Goal: Task Accomplishment & Management: Manage account settings

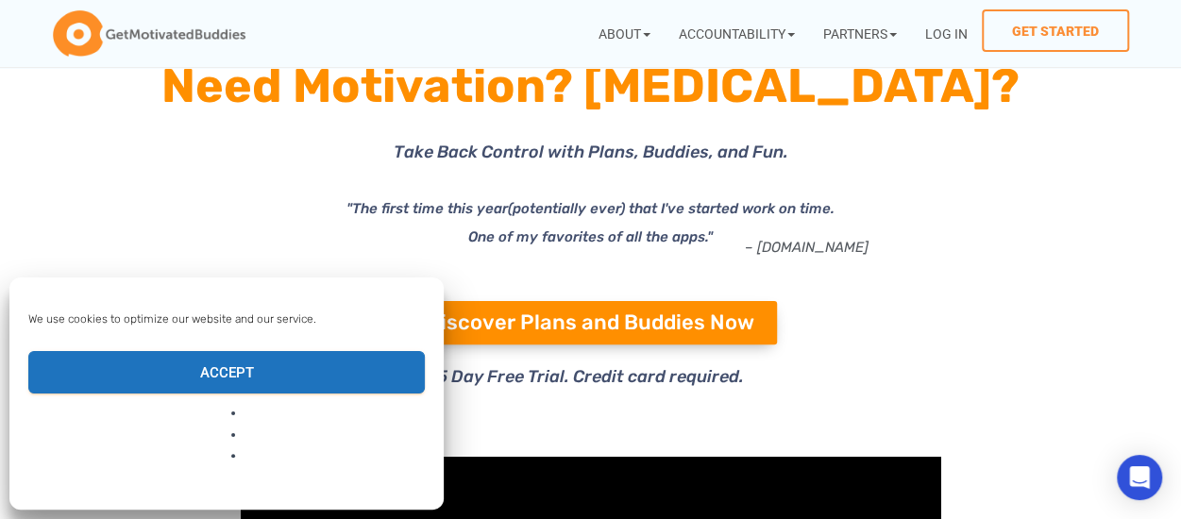
scroll to position [125, 0]
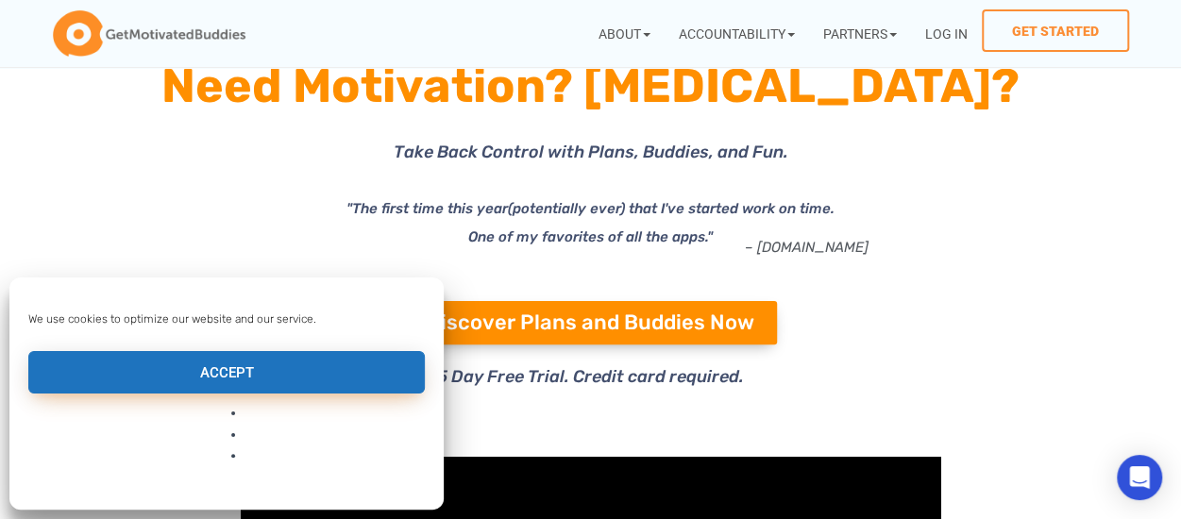
click at [354, 394] on button "Accept" at bounding box center [226, 372] width 397 height 42
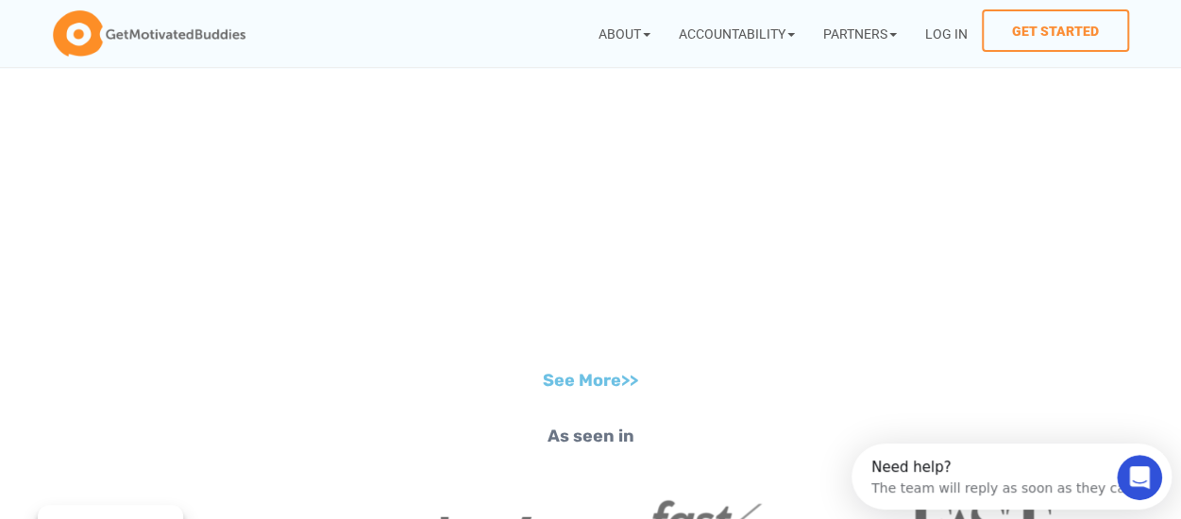
scroll to position [2232, 0]
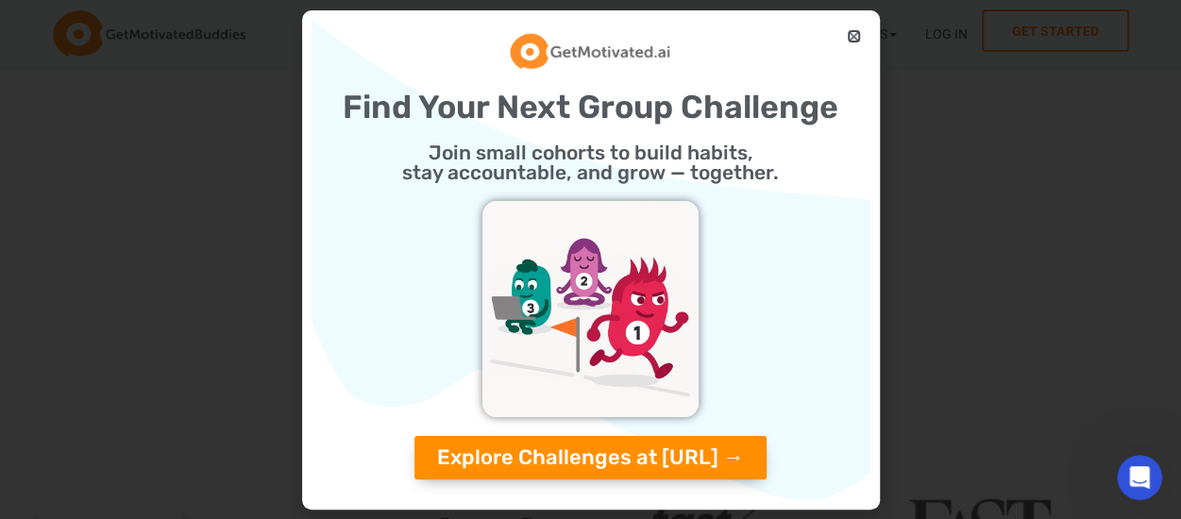
click at [854, 34] on icon "Close" at bounding box center [854, 36] width 14 height 14
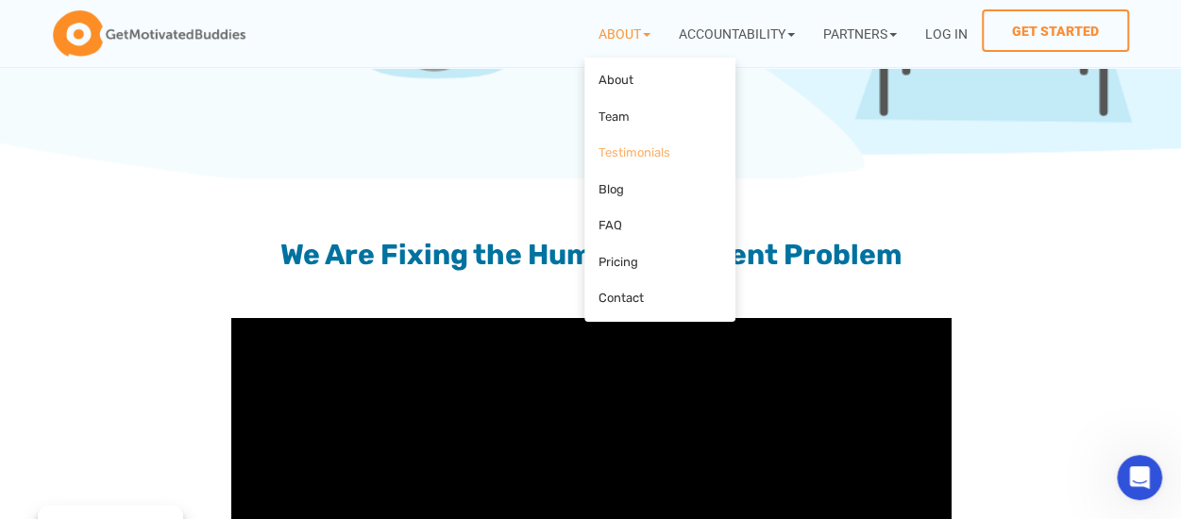
scroll to position [1356, 0]
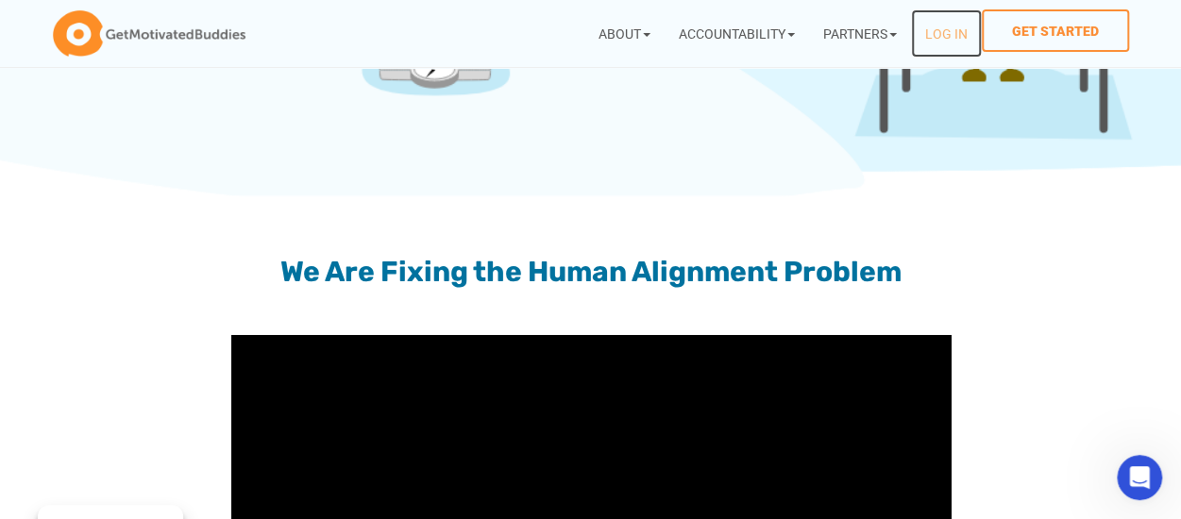
click at [939, 30] on link "Log In" at bounding box center [946, 33] width 71 height 48
